Goal: Navigation & Orientation: Find specific page/section

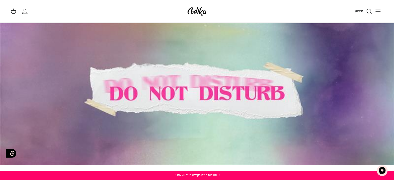
click at [378, 12] on icon "Toggle menu" at bounding box center [377, 11] width 6 height 6
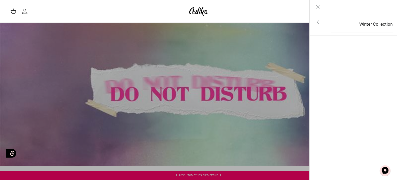
click at [357, 23] on link "Winter Collection" at bounding box center [362, 24] width 71 height 16
click at [342, 22] on link "לכל הפריטים" at bounding box center [354, 22] width 83 height 13
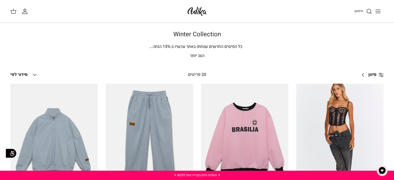
click at [378, 10] on line "Toggle menu" at bounding box center [377, 10] width 5 height 0
